Goal: Task Accomplishment & Management: Use online tool/utility

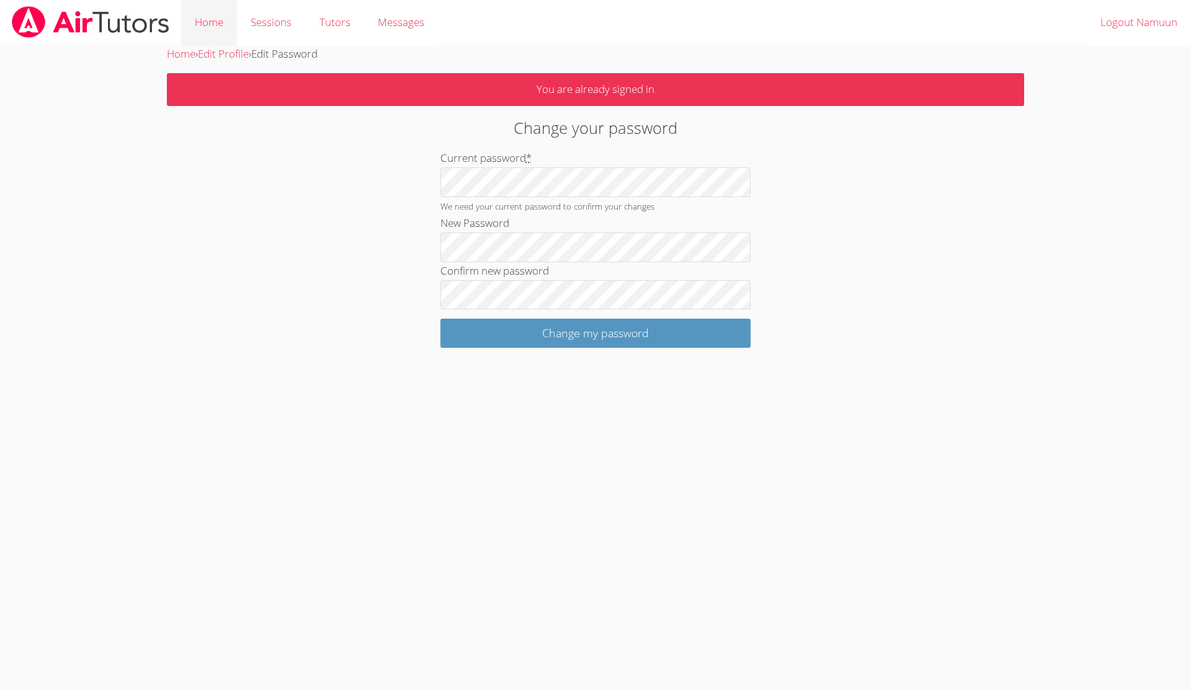
click at [218, 23] on link "Home" at bounding box center [209, 22] width 56 height 45
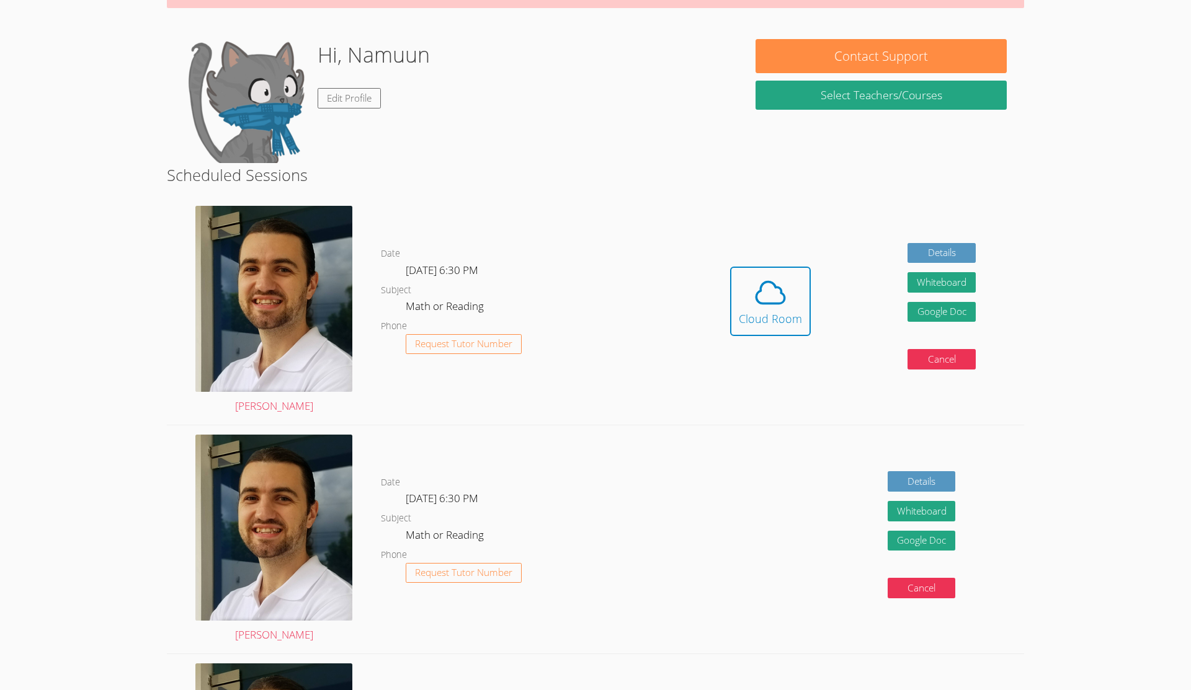
scroll to position [105, 0]
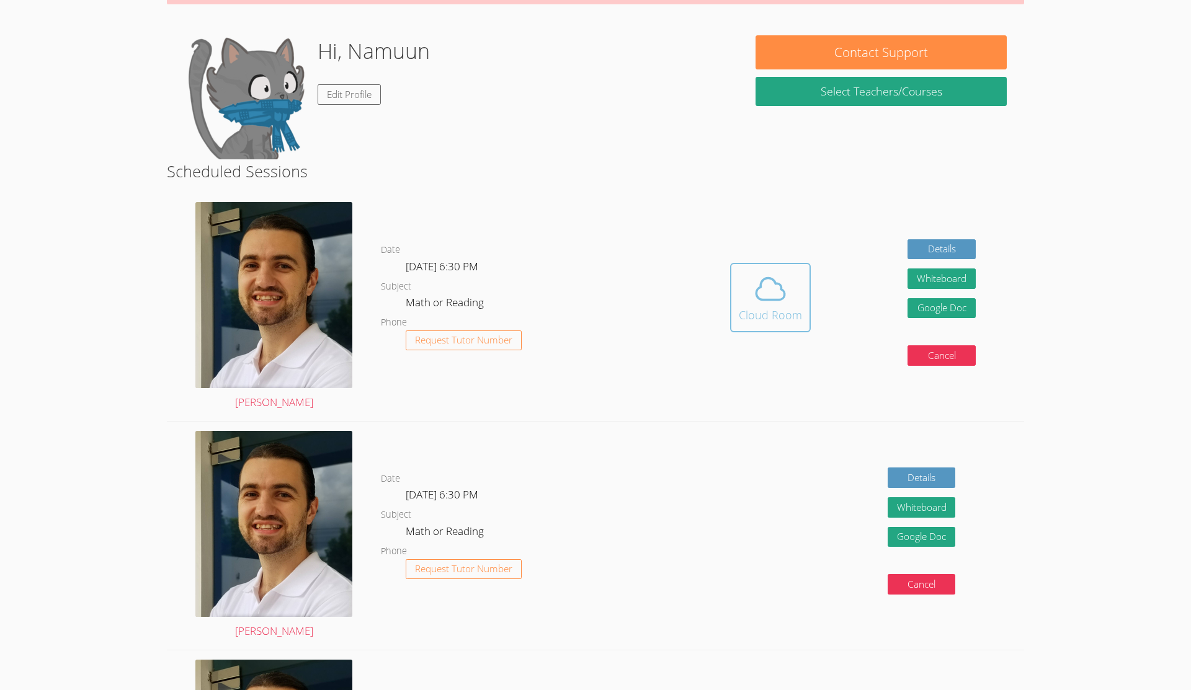
click at [523, 296] on icon at bounding box center [770, 289] width 35 height 35
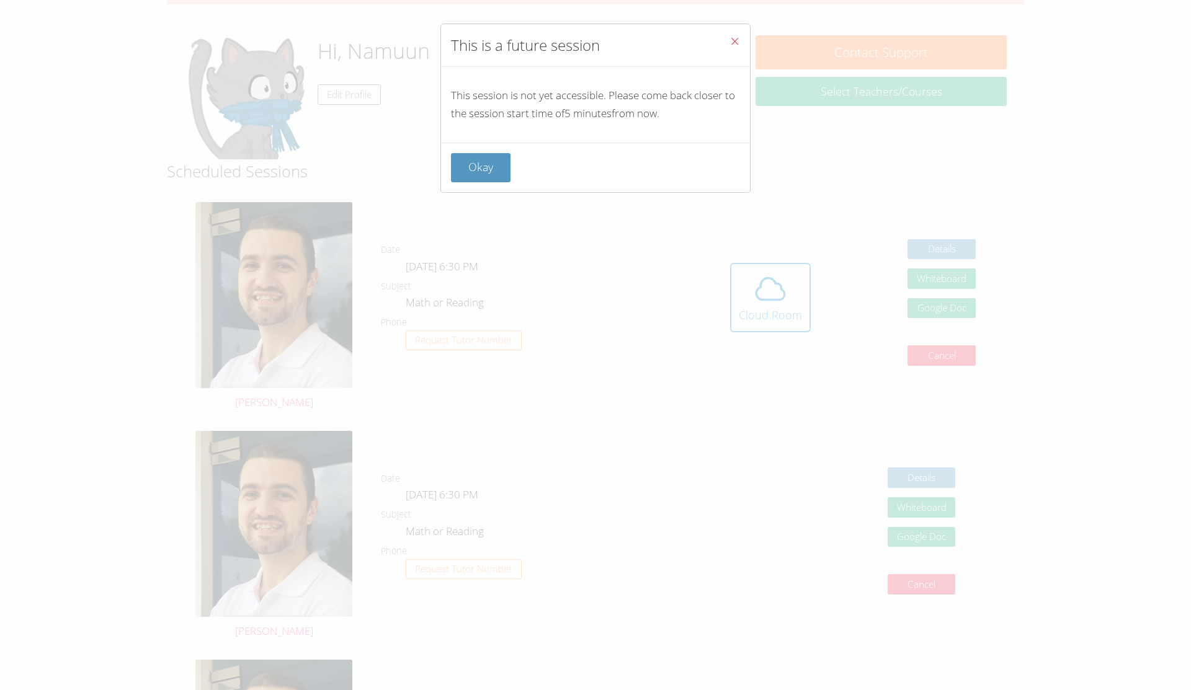
click at [479, 169] on button "Okay" at bounding box center [481, 167] width 60 height 29
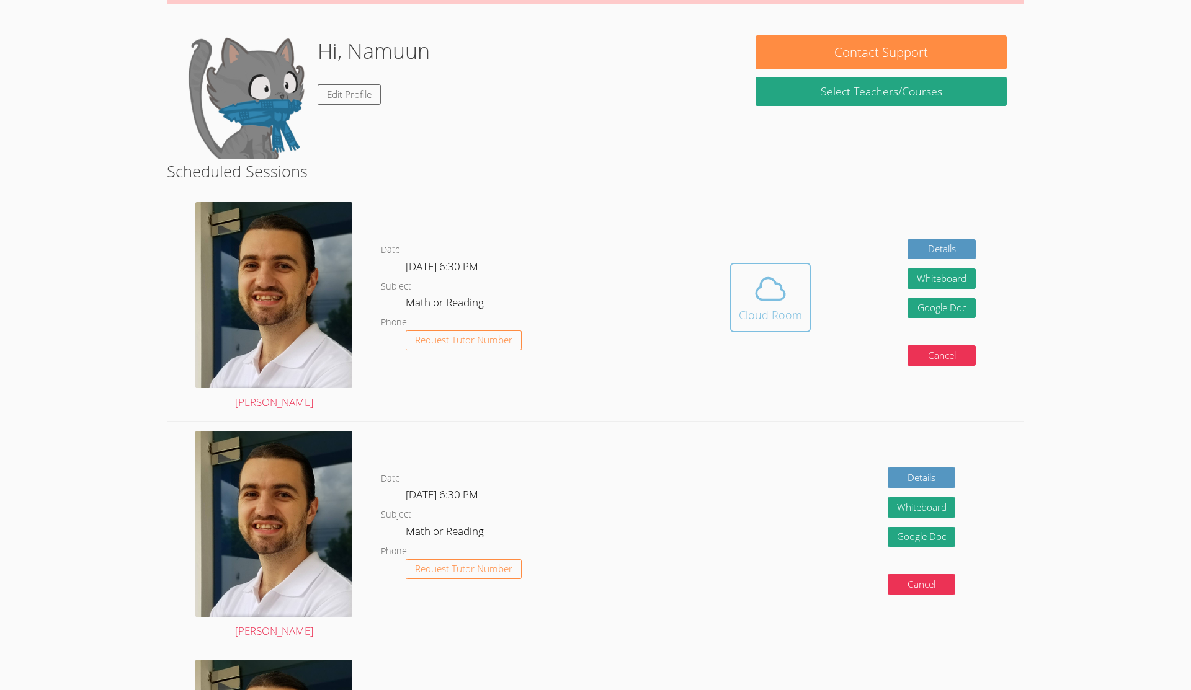
click at [523, 283] on span at bounding box center [770, 289] width 63 height 35
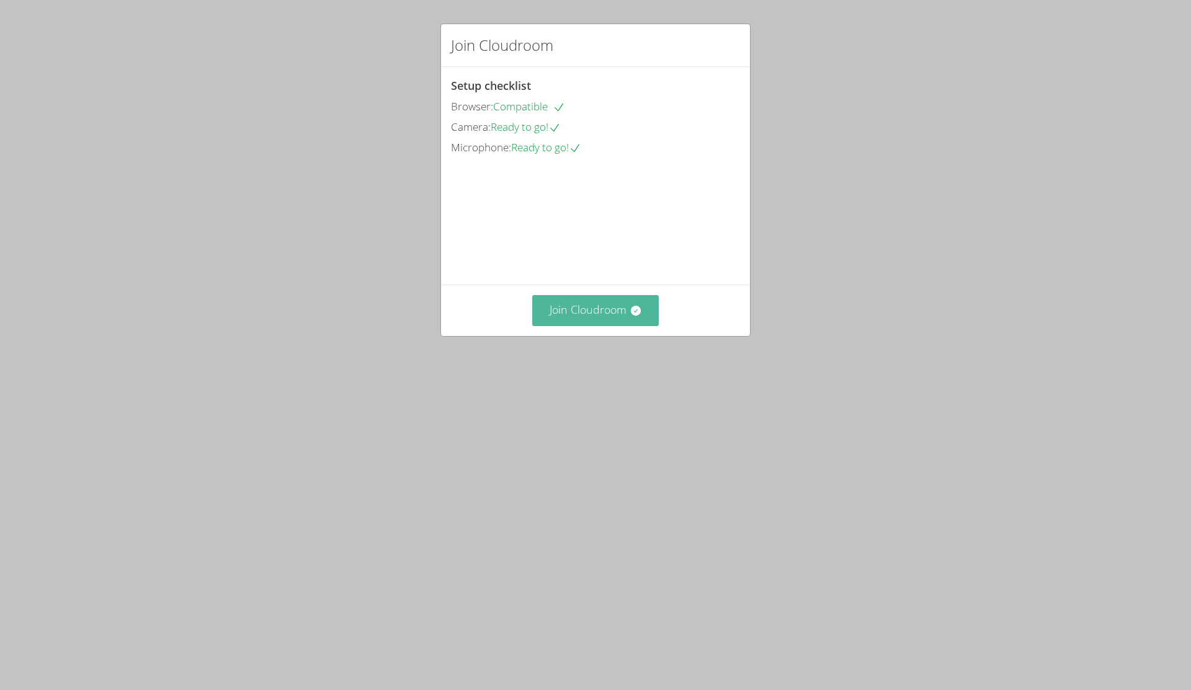
click at [628, 326] on button "Join Cloudroom" at bounding box center [595, 310] width 127 height 30
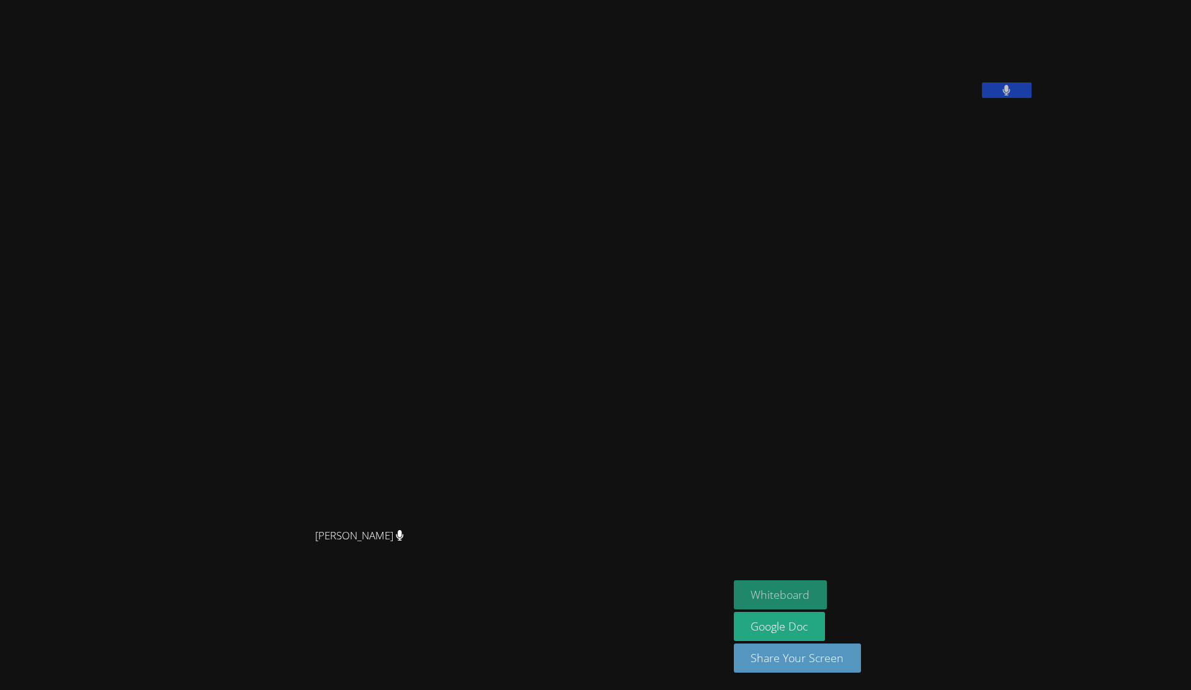
click at [827, 597] on button "Whiteboard" at bounding box center [781, 594] width 94 height 29
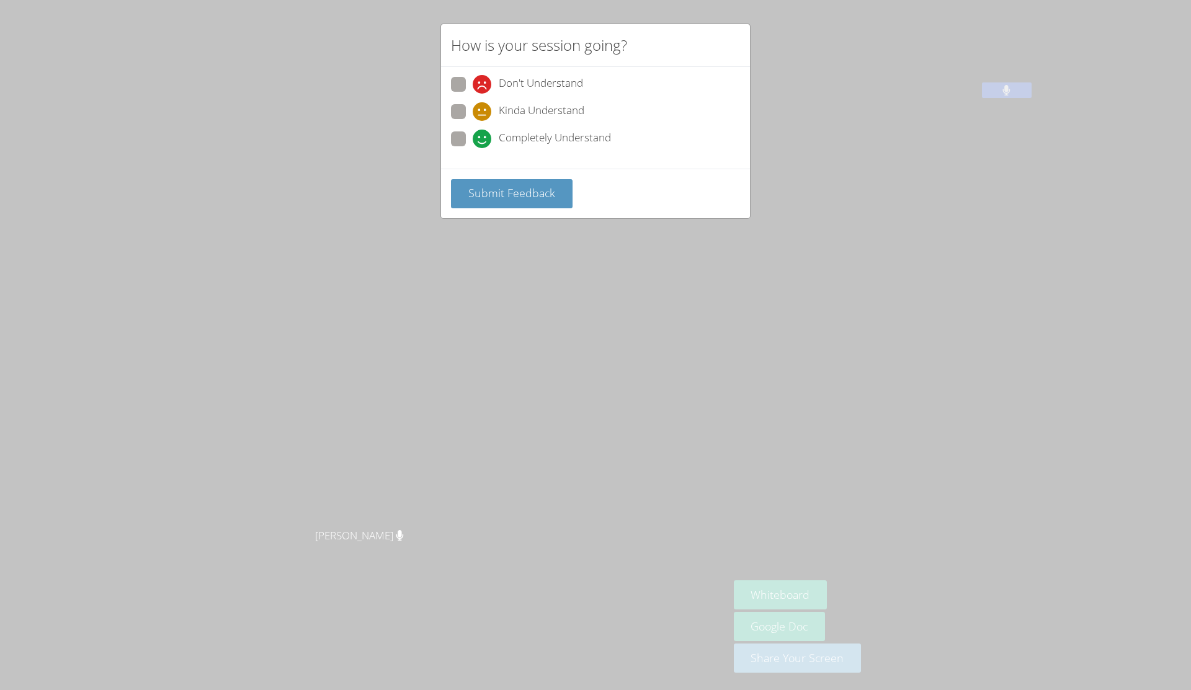
click at [520, 136] on span "Completely Understand" at bounding box center [555, 139] width 112 height 19
click at [483, 136] on input "Completely Understand" at bounding box center [478, 136] width 11 height 11
radio input "true"
click at [510, 184] on button "Submit Feedback" at bounding box center [512, 193] width 122 height 29
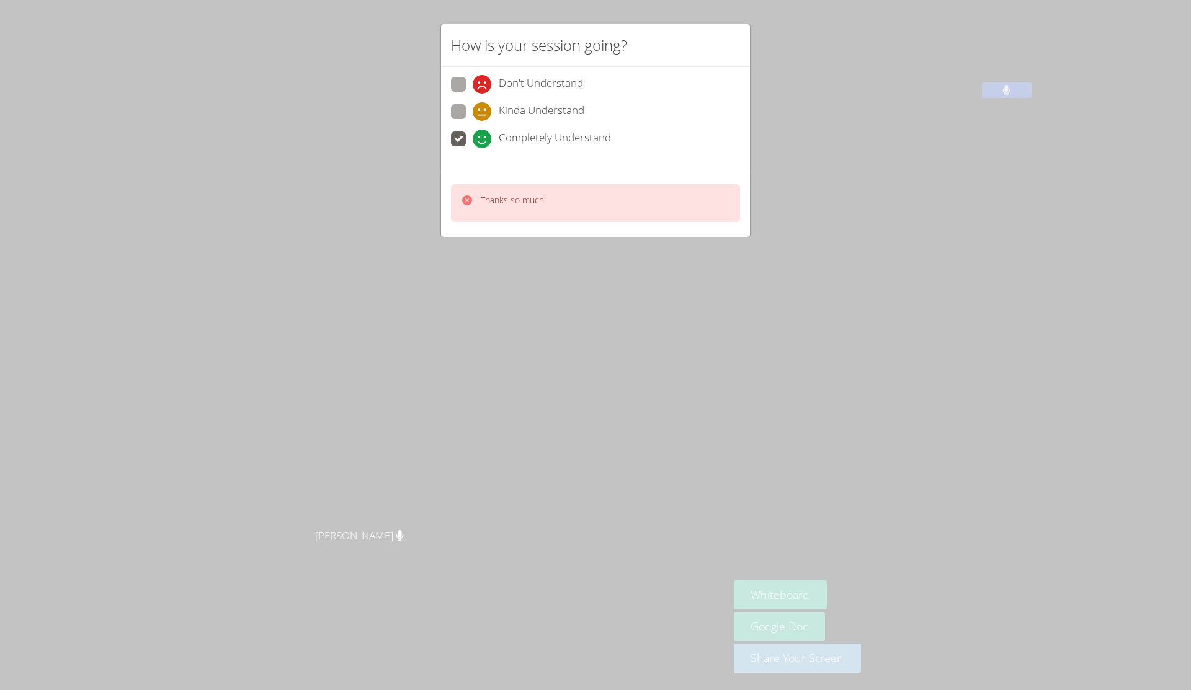
click at [549, 226] on div "Thanks so much!" at bounding box center [595, 203] width 309 height 68
click at [570, 214] on div "Thanks so much!" at bounding box center [595, 203] width 289 height 38
